Goal: Task Accomplishment & Management: Complete application form

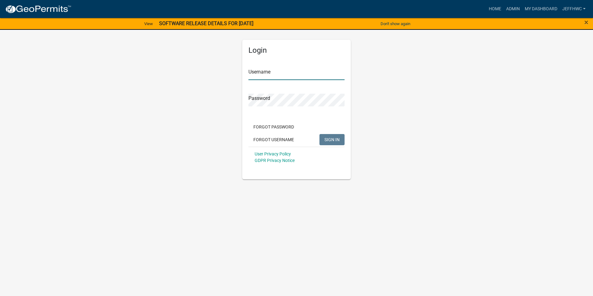
type input "JeffHWC"
click at [331, 141] on span "SIGN IN" at bounding box center [331, 139] width 15 height 5
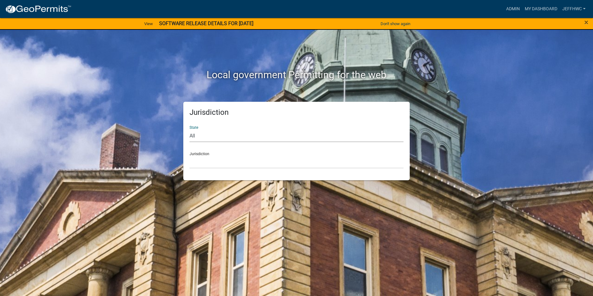
click at [223, 138] on select "All [US_STATE] [US_STATE] [US_STATE] [US_STATE] [US_STATE] [US_STATE] [US_STATE…" at bounding box center [296, 135] width 214 height 13
select select "Iowa"
click at [189, 129] on select "All Colorado Georgia Indiana Iowa Kansas Minnesota Ohio South Carolina Wisconsin" at bounding box center [296, 135] width 214 height 13
click at [211, 164] on select "Boone County, Iowa Butler County, Iowa Cerro Gordo County, Iowa City of Harlan,…" at bounding box center [296, 162] width 214 height 13
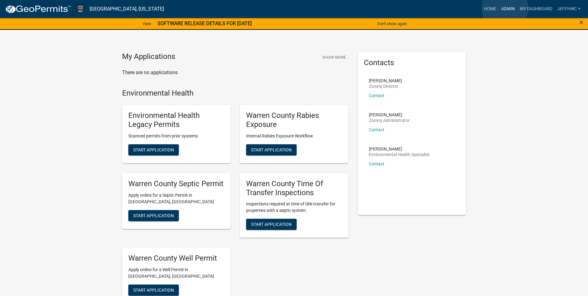
click at [505, 8] on link "Admin" at bounding box center [508, 9] width 19 height 12
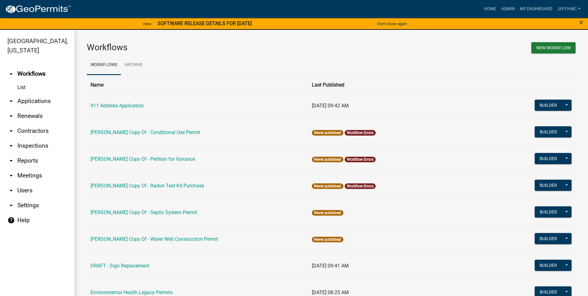
click at [11, 97] on icon "arrow_drop_down" at bounding box center [10, 100] width 7 height 7
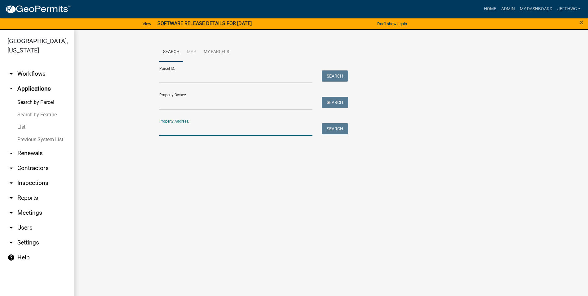
click at [178, 131] on input "Property Address:" at bounding box center [236, 129] width 154 height 13
type input "19263"
click at [336, 131] on button "Search" at bounding box center [335, 128] width 26 height 11
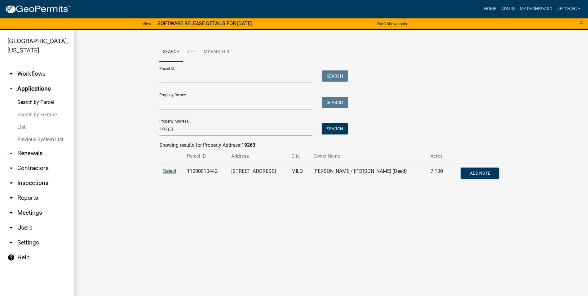
click at [170, 171] on span "Select" at bounding box center [169, 171] width 13 height 6
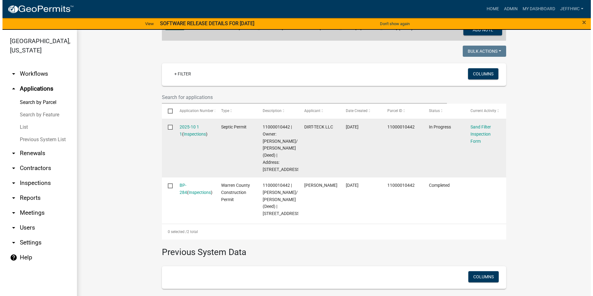
scroll to position [155, 0]
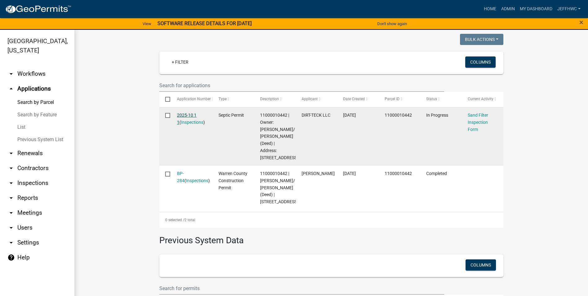
click at [185, 116] on link "2025-10 1 1" at bounding box center [187, 119] width 20 height 12
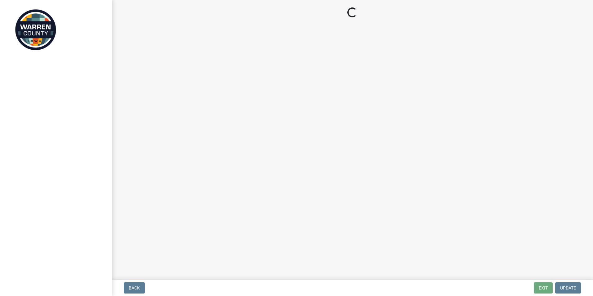
select select "d1e22d4f-68e7-4e9d-8701-604dd084f30f"
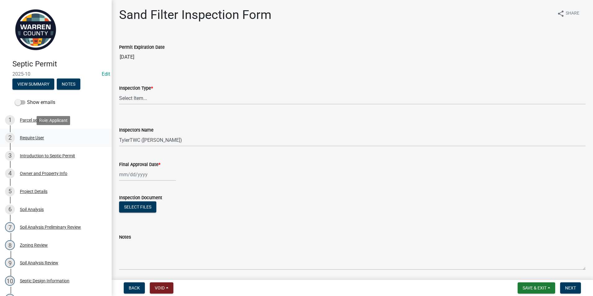
click at [37, 139] on div "Require User" at bounding box center [32, 138] width 24 height 4
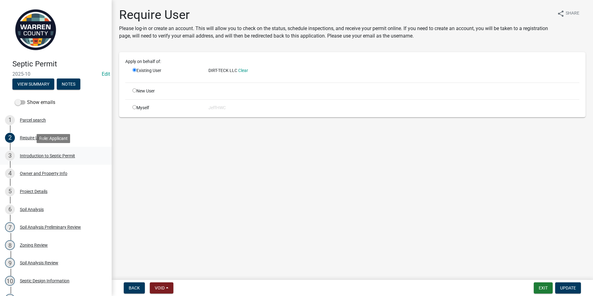
click at [49, 154] on div "Introduction to Septic Permit" at bounding box center [47, 156] width 55 height 4
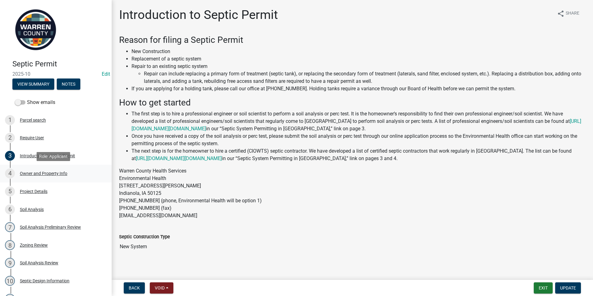
click at [52, 169] on div "4 Owner and Property Info" at bounding box center [53, 173] width 97 height 10
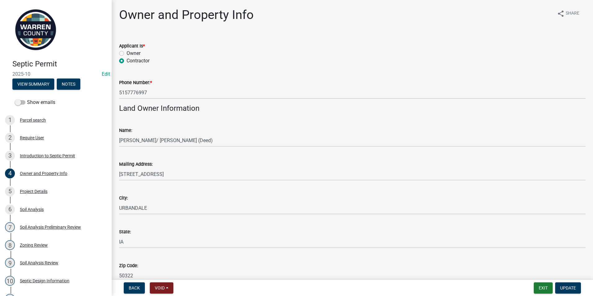
click at [127, 53] on label "Owner" at bounding box center [134, 53] width 14 height 7
click at [127, 53] on input "Owner" at bounding box center [129, 52] width 4 height 4
radio input "true"
click at [127, 61] on label "Contractor" at bounding box center [138, 60] width 23 height 7
click at [127, 61] on input "Contractor" at bounding box center [129, 59] width 4 height 4
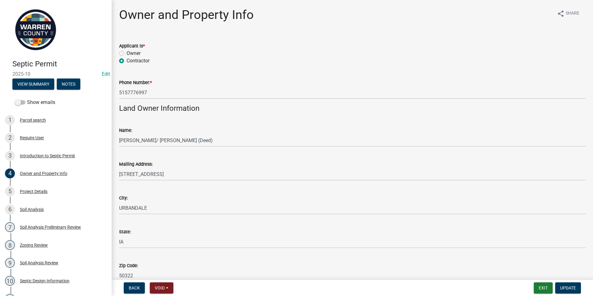
radio input "true"
click at [127, 52] on label "Owner" at bounding box center [134, 53] width 14 height 7
click at [127, 52] on input "Owner" at bounding box center [129, 52] width 4 height 4
radio input "true"
click at [127, 61] on label "Contractor" at bounding box center [138, 60] width 23 height 7
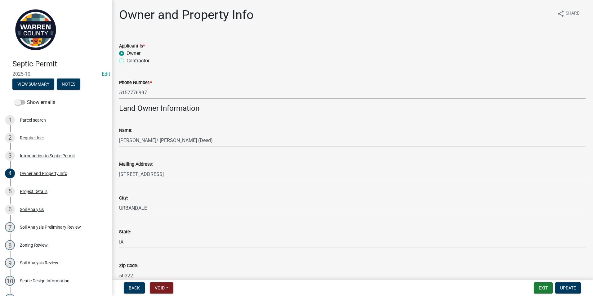
click at [127, 61] on input "Contractor" at bounding box center [129, 59] width 4 height 4
radio input "true"
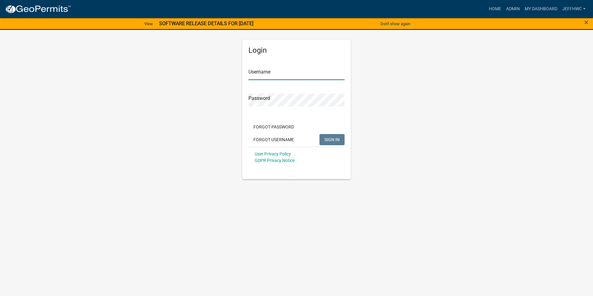
type input "JeffHWC"
click at [120, 143] on div "Login Username JeffHWC Password Forgot Password Forgot Username SIGN IN User Pr…" at bounding box center [297, 102] width 354 height 154
